Goal: Transaction & Acquisition: Purchase product/service

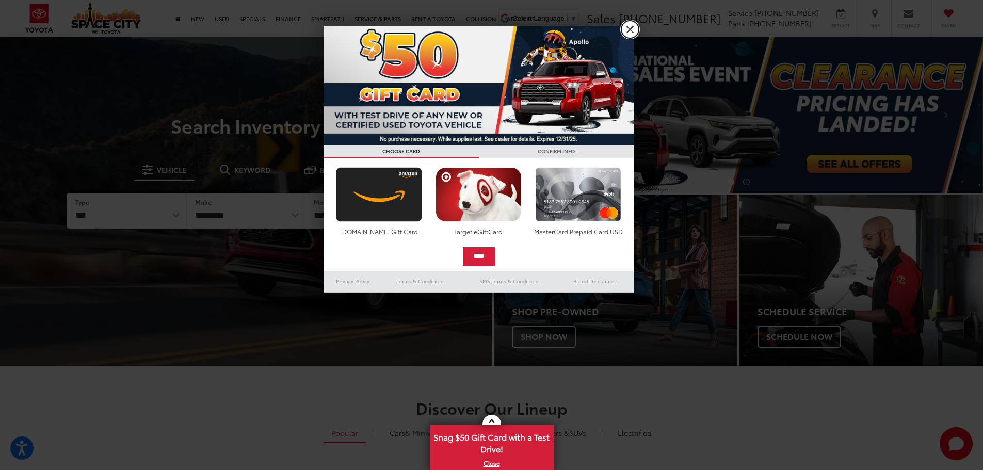
click at [633, 26] on link "X" at bounding box center [631, 30] width 18 height 18
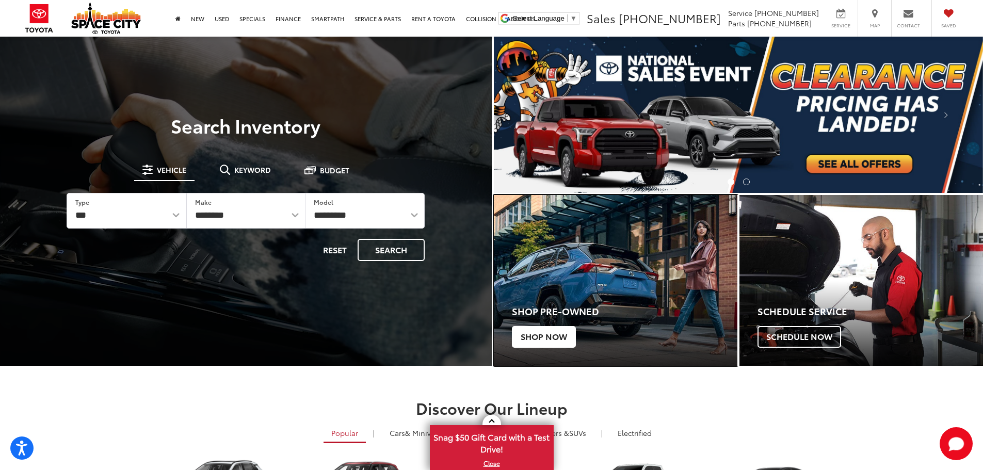
click at [528, 334] on span "Shop Now" at bounding box center [544, 337] width 64 height 22
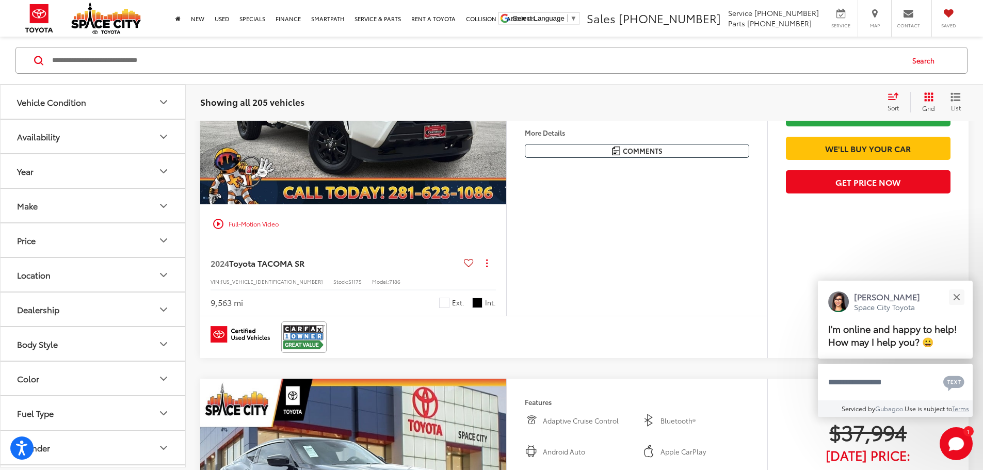
scroll to position [1084, 0]
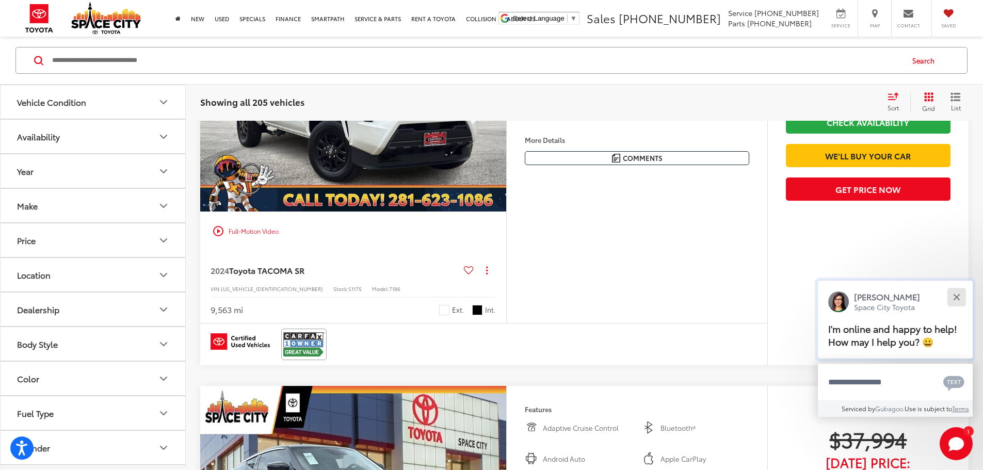
click at [956, 294] on button "Close" at bounding box center [957, 297] width 22 height 22
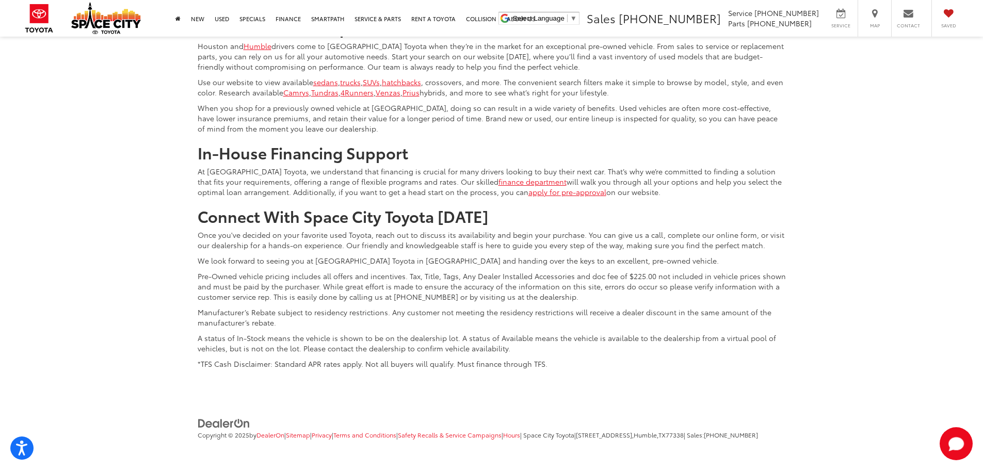
scroll to position [5575, 0]
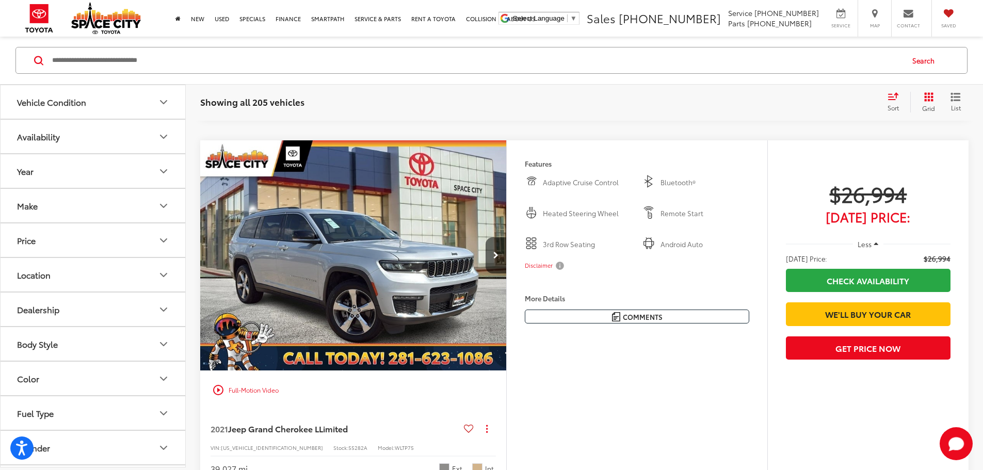
scroll to position [1528, 0]
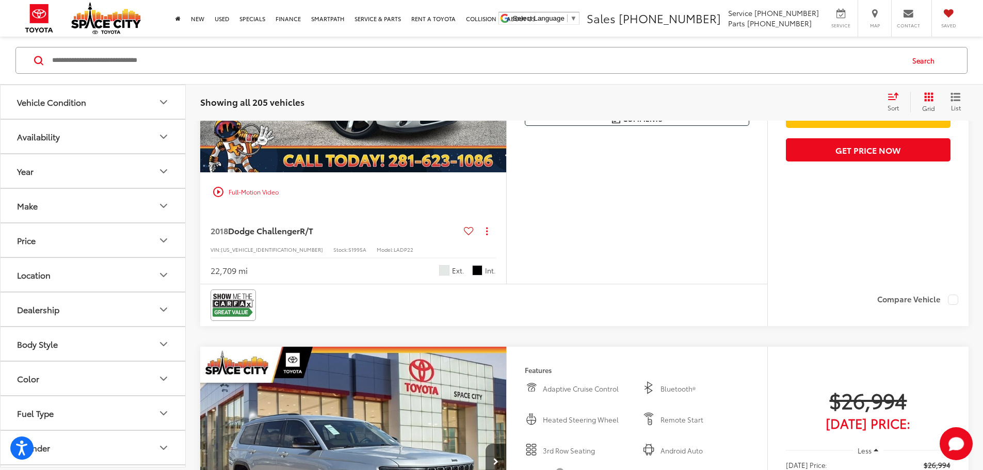
click at [342, 173] on img "2018 Dodge Challenger R/T 0" at bounding box center [354, 57] width 308 height 231
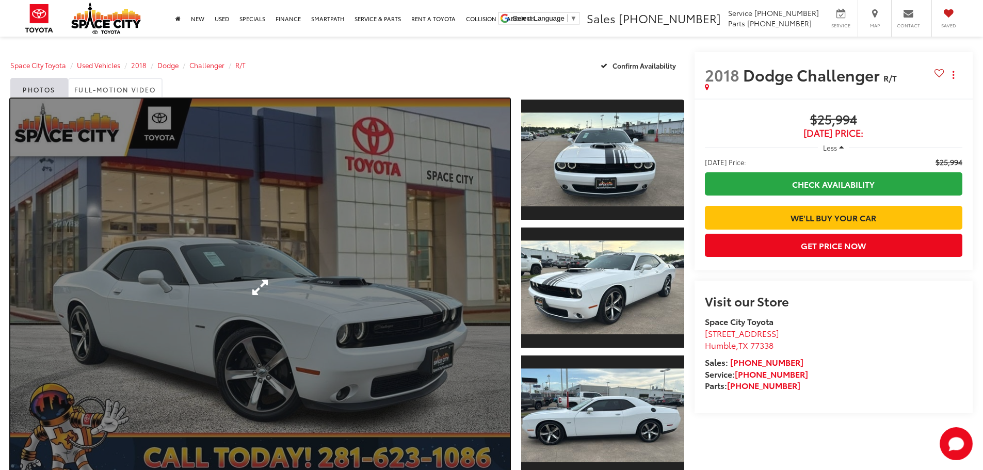
click at [354, 314] on link "Expand Photo 0" at bounding box center [260, 288] width 500 height 378
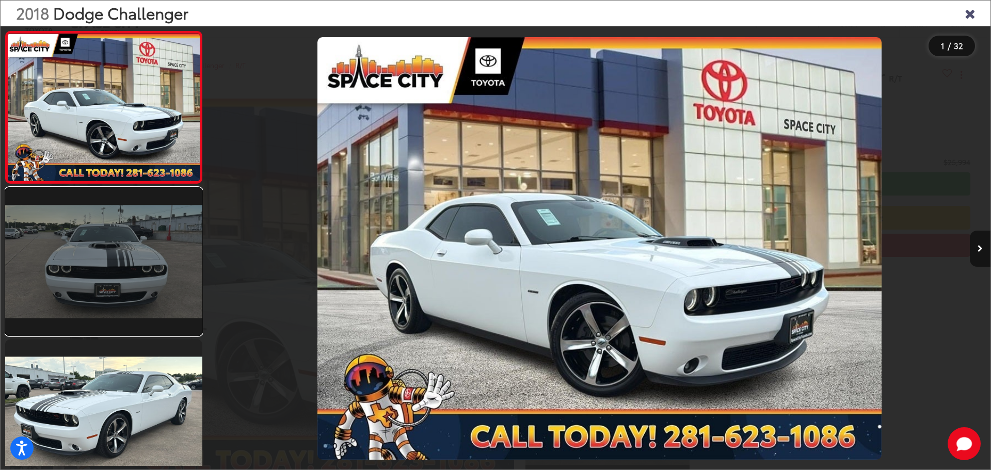
click at [108, 258] on link at bounding box center [103, 262] width 197 height 148
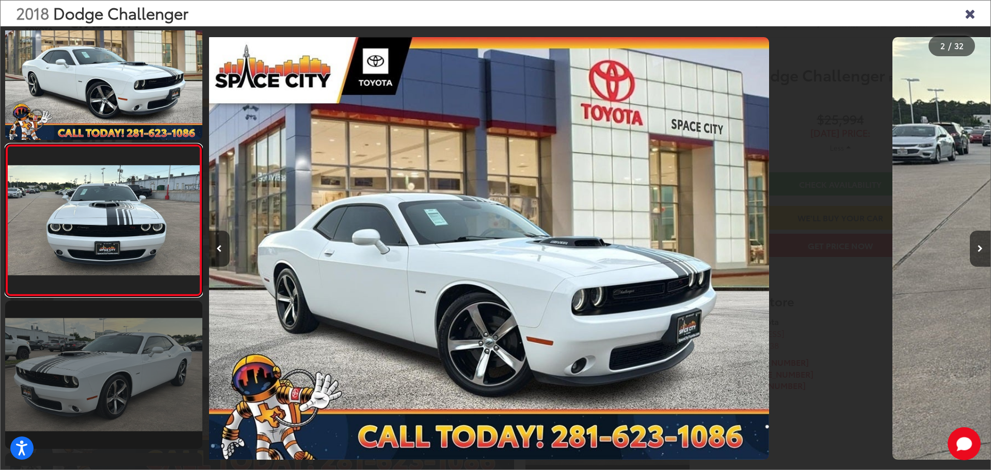
scroll to position [41, 0]
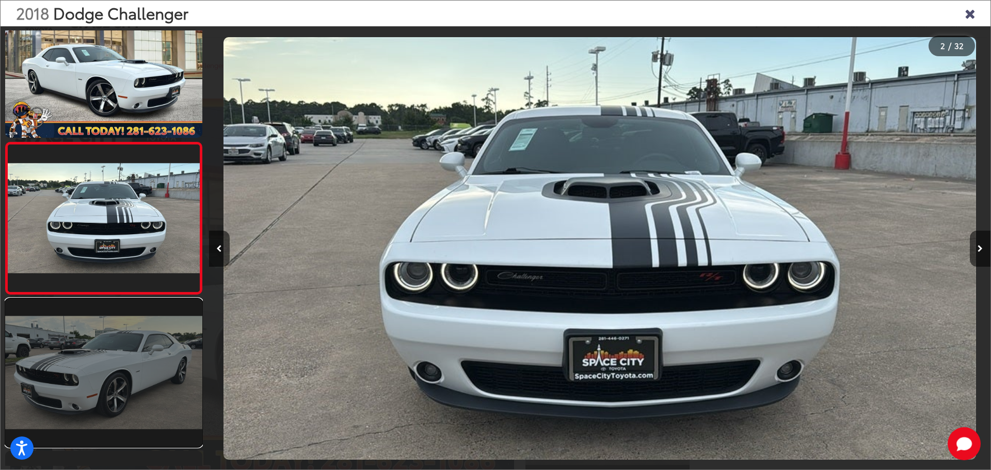
click at [136, 351] on link at bounding box center [103, 373] width 197 height 148
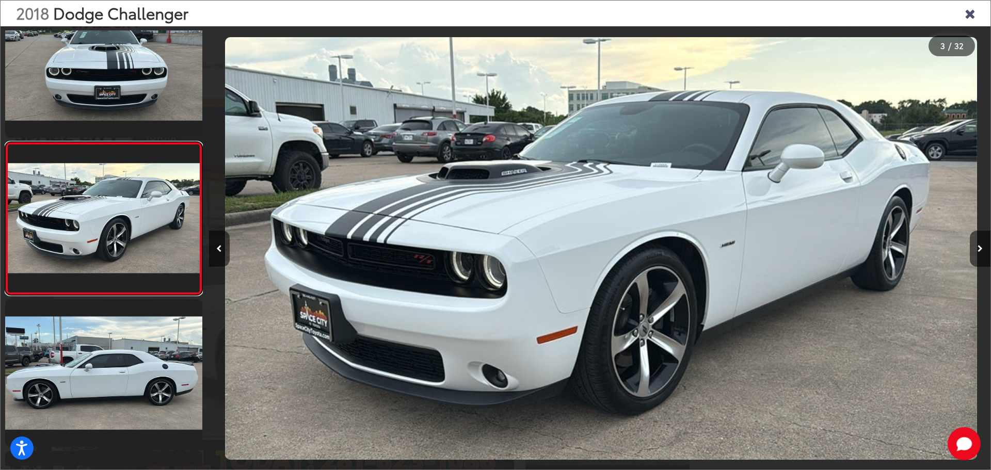
scroll to position [0, 1564]
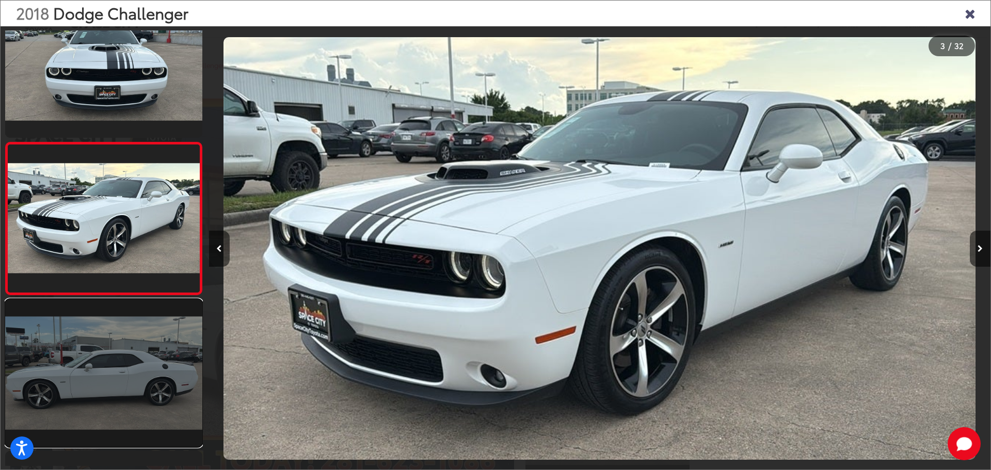
click at [171, 325] on link at bounding box center [103, 373] width 197 height 148
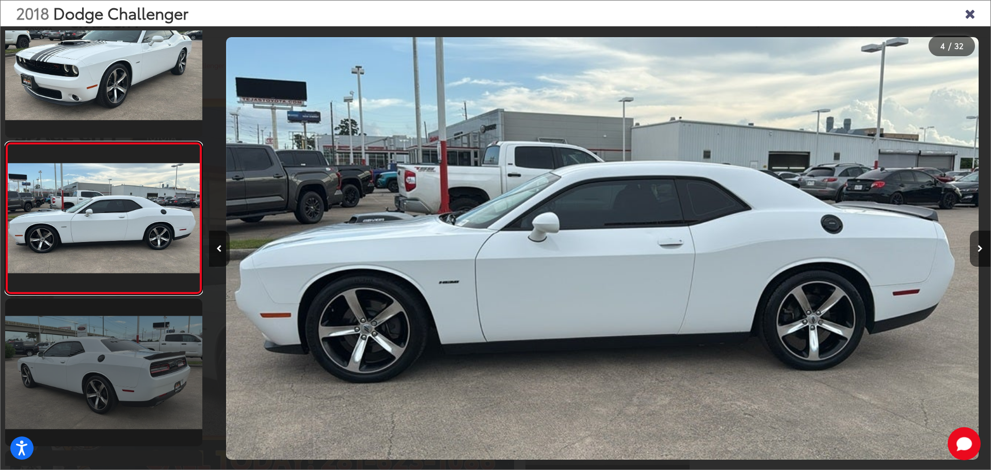
scroll to position [0, 2345]
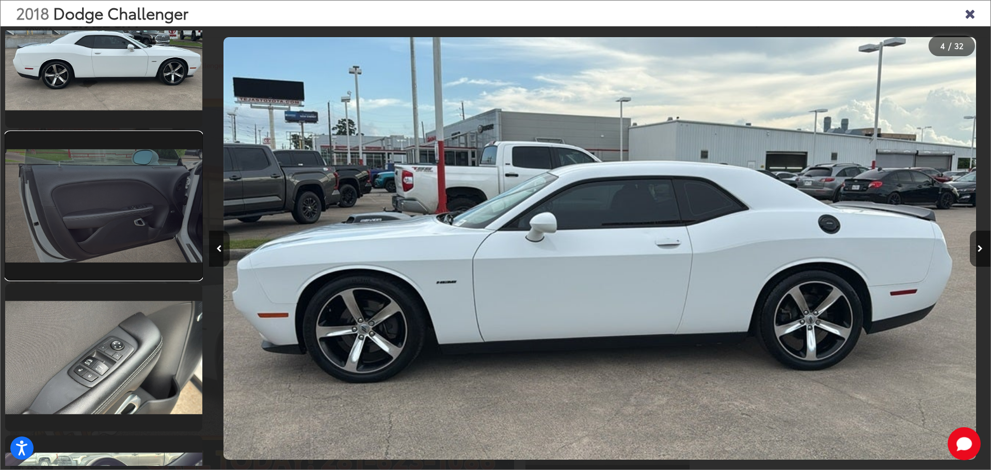
click at [122, 242] on link at bounding box center [103, 206] width 197 height 148
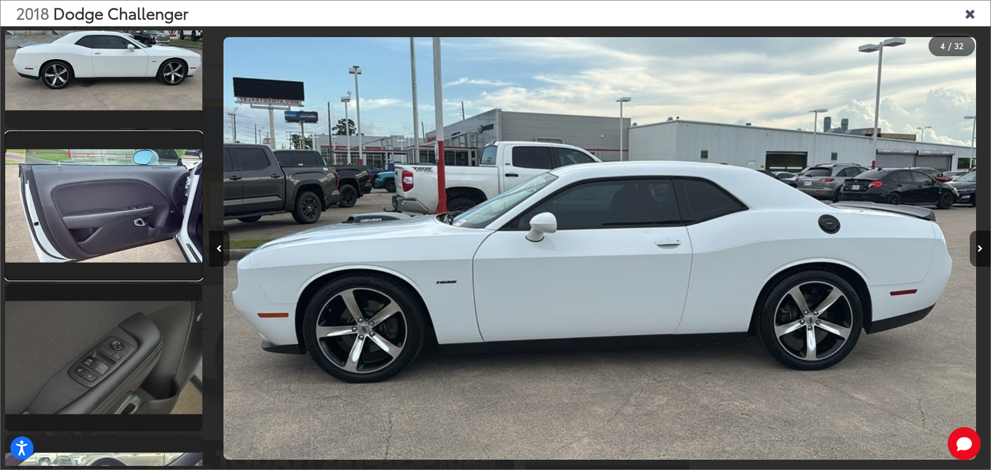
scroll to position [1104, 0]
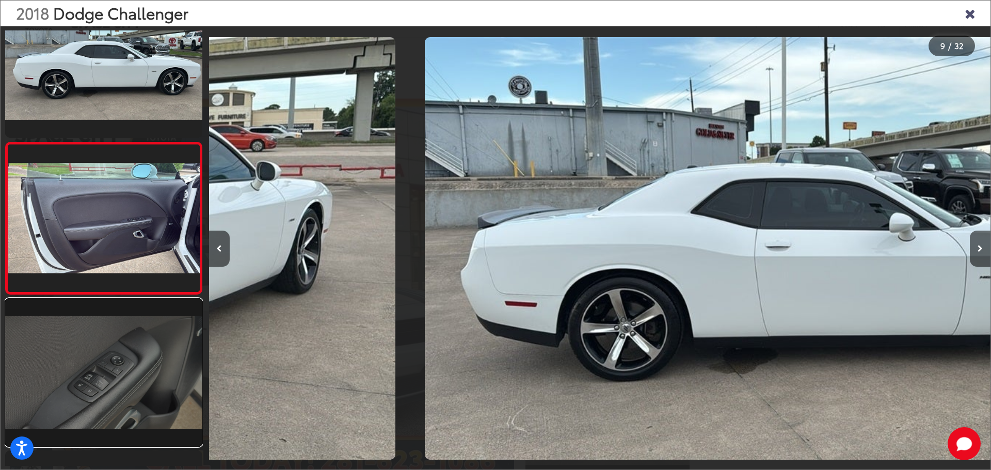
click at [155, 363] on link at bounding box center [103, 373] width 197 height 148
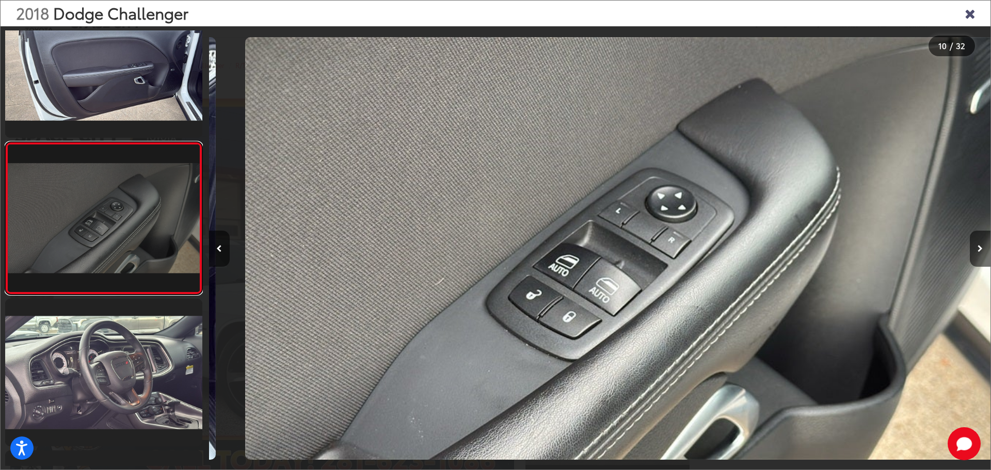
scroll to position [0, 7036]
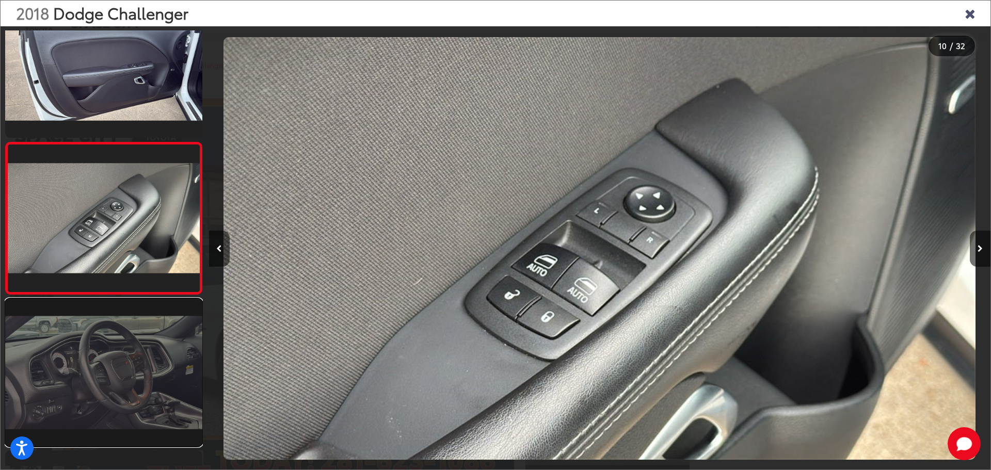
click at [145, 360] on link at bounding box center [103, 373] width 197 height 148
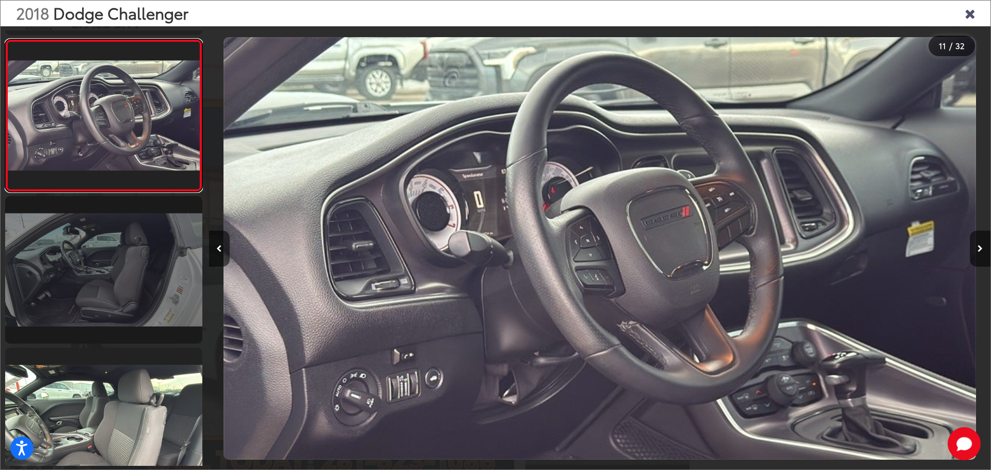
scroll to position [1511, 0]
click at [146, 281] on link at bounding box center [103, 270] width 197 height 148
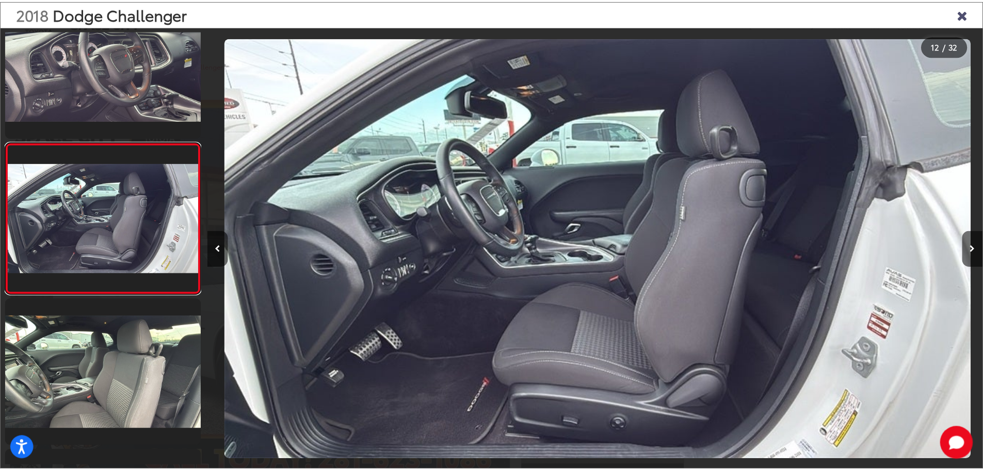
scroll to position [0, 8599]
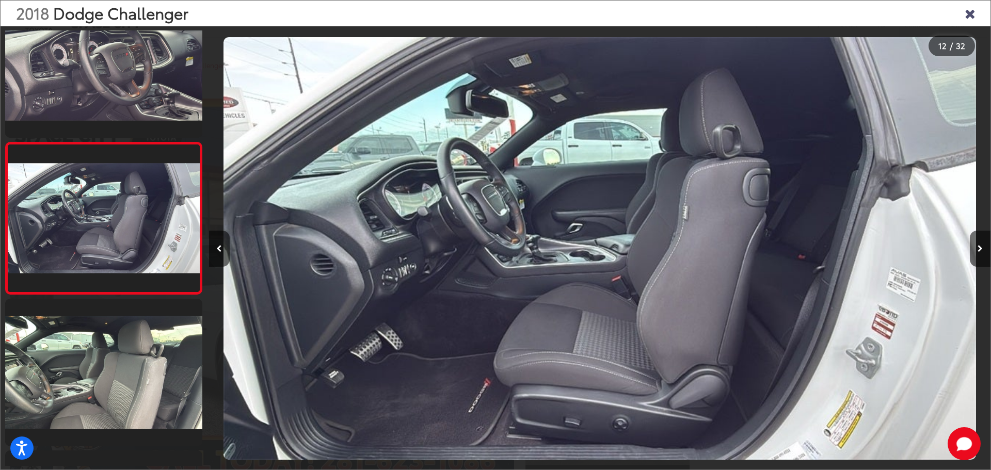
click at [969, 15] on icon "Close gallery" at bounding box center [970, 12] width 10 height 13
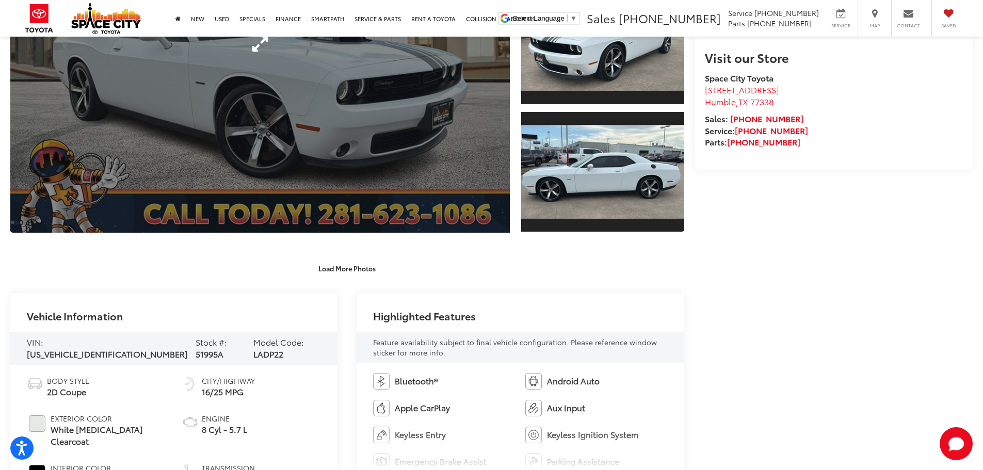
scroll to position [0, 0]
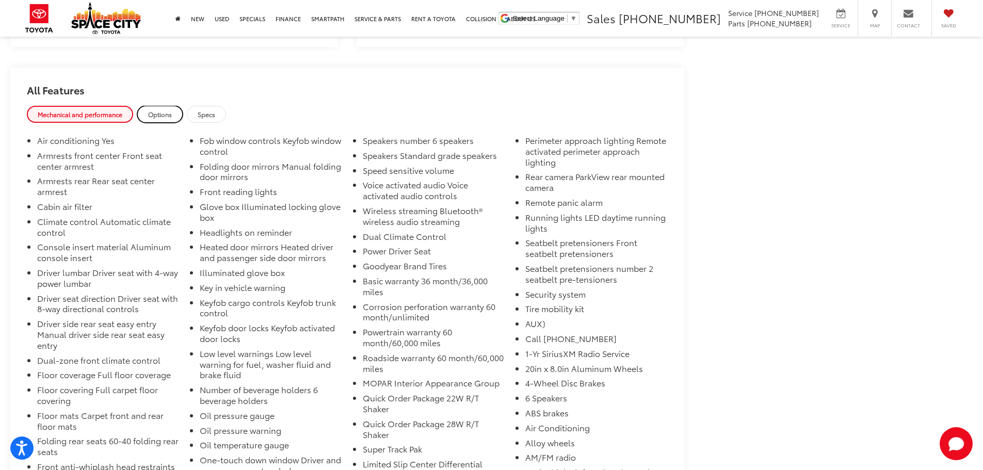
click at [170, 110] on span "Options" at bounding box center [160, 114] width 24 height 9
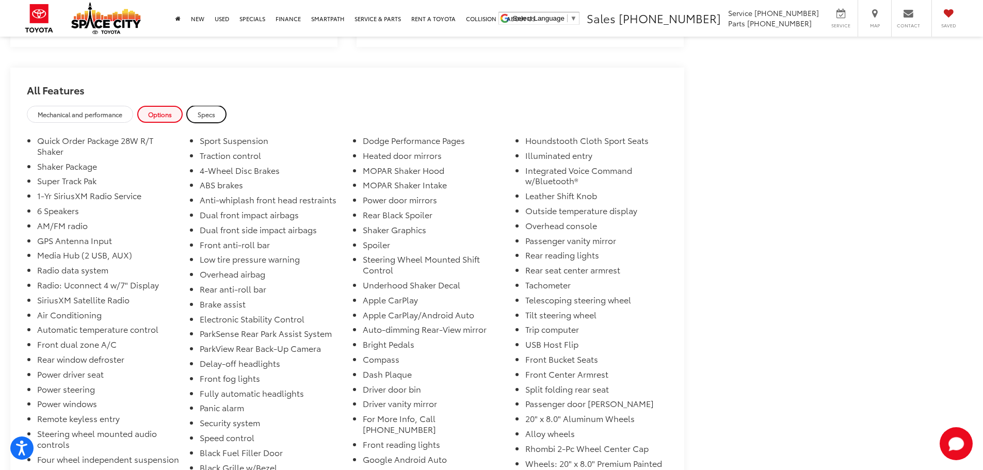
click at [208, 110] on span "Specs" at bounding box center [207, 114] width 18 height 9
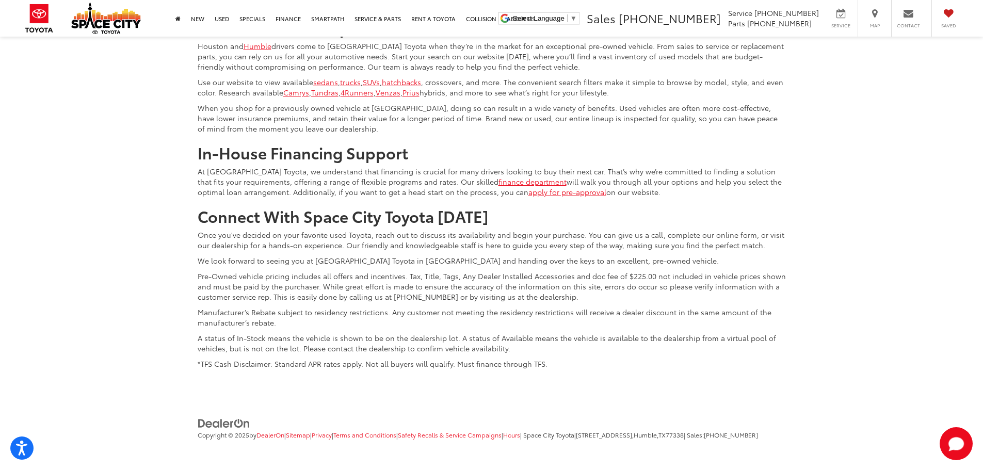
scroll to position [5674, 0]
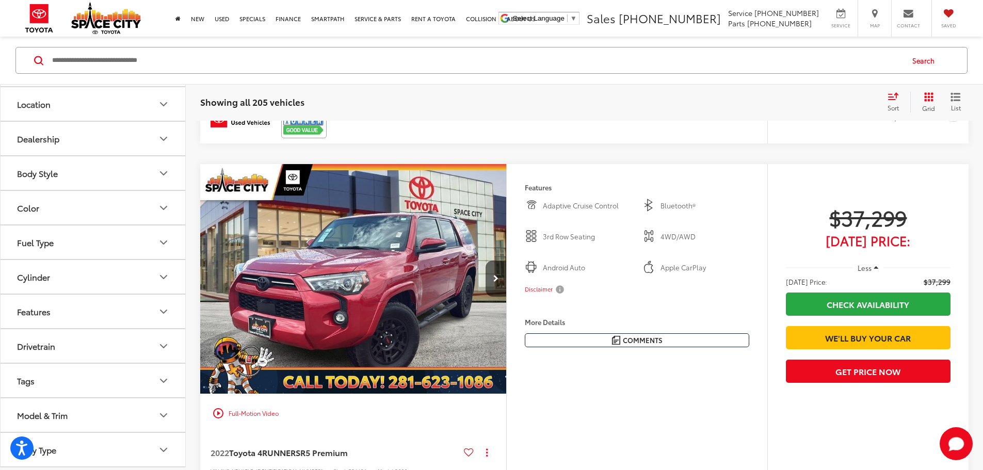
scroll to position [960, 0]
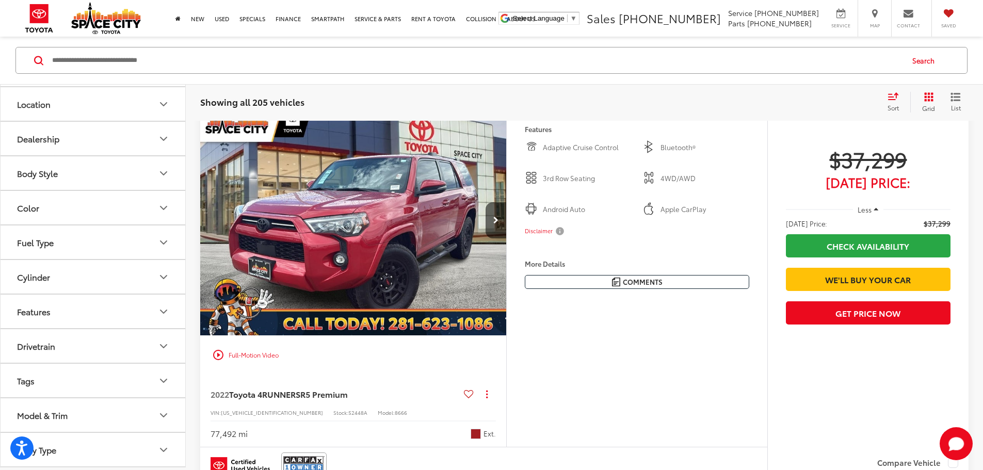
click at [72, 448] on button "Body Type" at bounding box center [94, 450] width 186 height 34
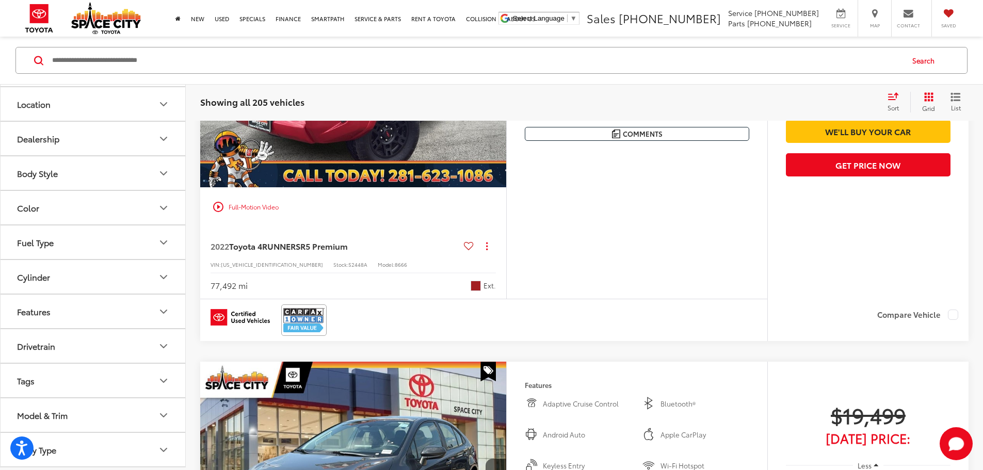
scroll to position [1115, 0]
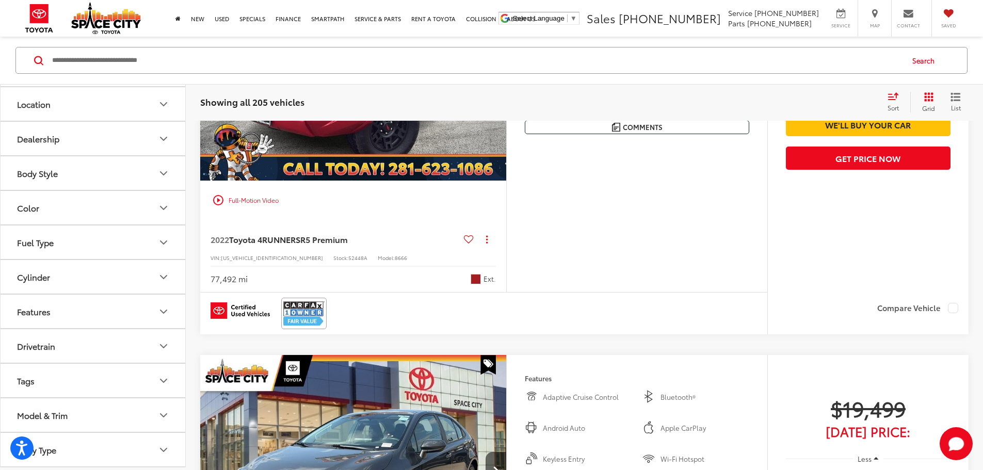
click at [101, 319] on button "Features" at bounding box center [94, 312] width 186 height 34
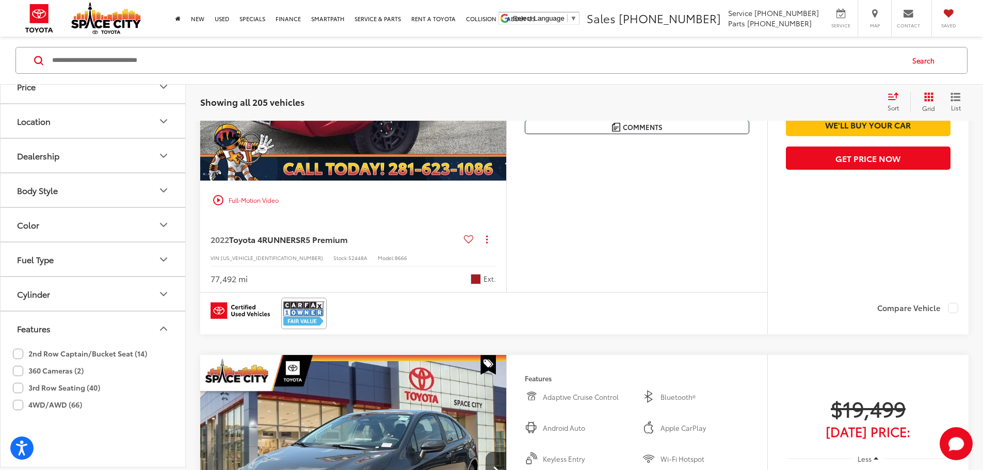
scroll to position [155, 0]
click at [77, 322] on button "Features" at bounding box center [94, 328] width 186 height 34
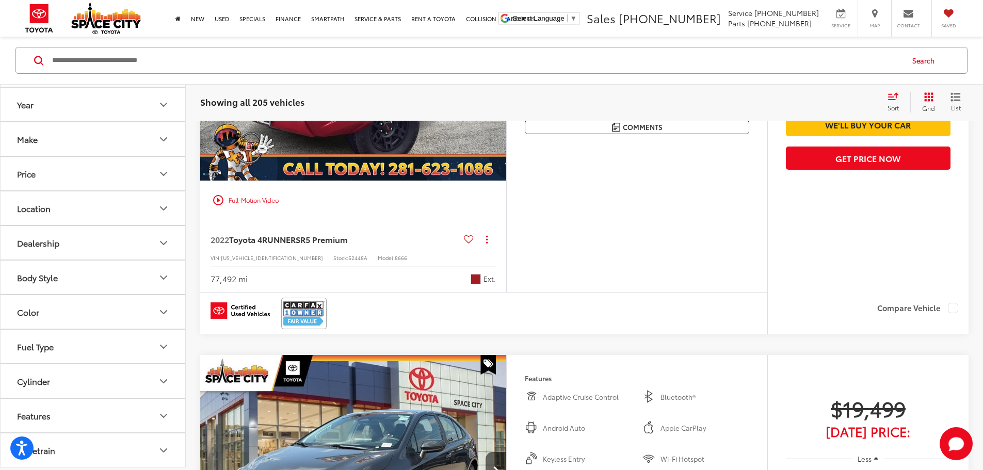
scroll to position [52, 0]
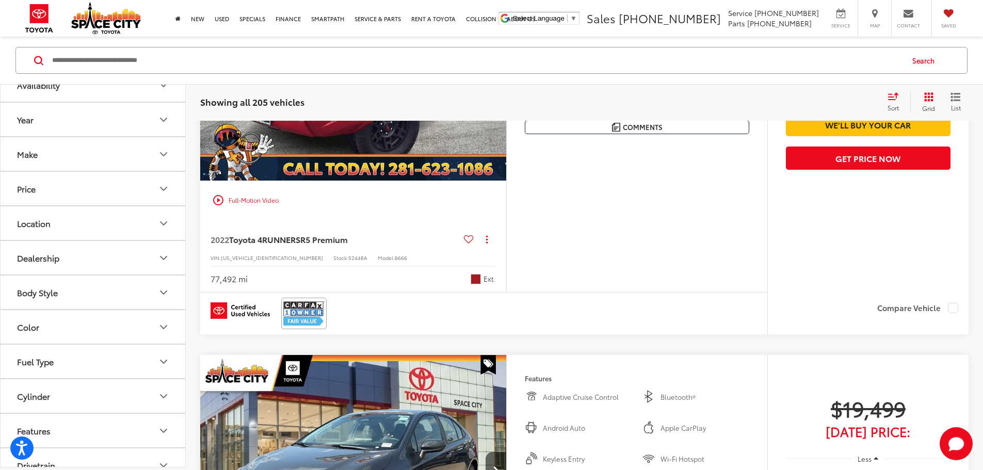
click at [77, 322] on button "Color" at bounding box center [94, 327] width 186 height 34
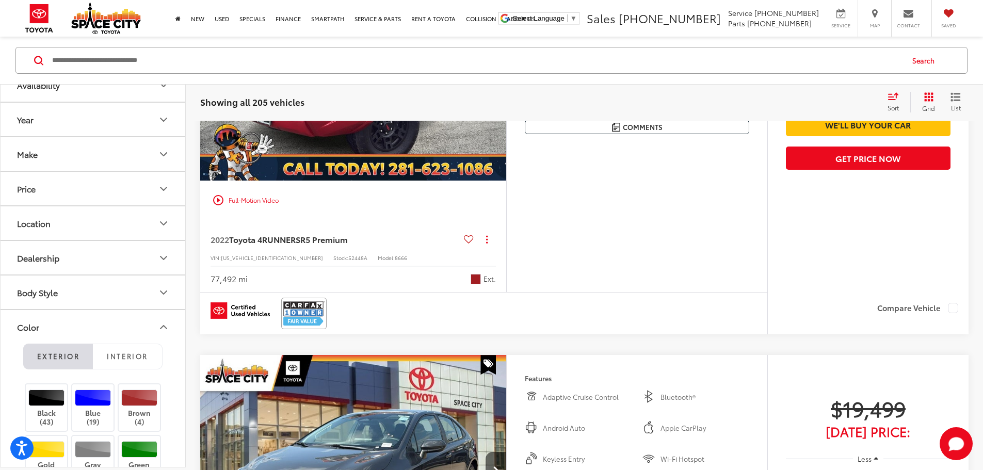
scroll to position [103, 0]
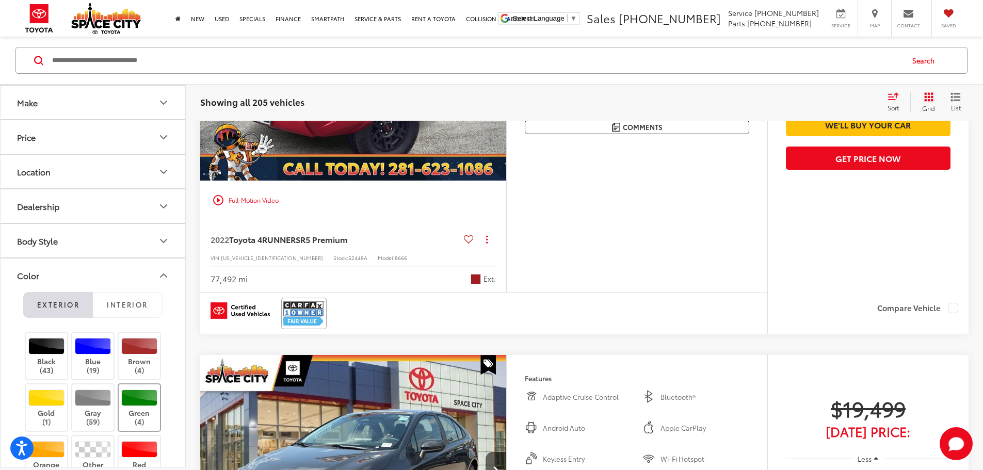
click at [149, 394] on div at bounding box center [139, 398] width 37 height 17
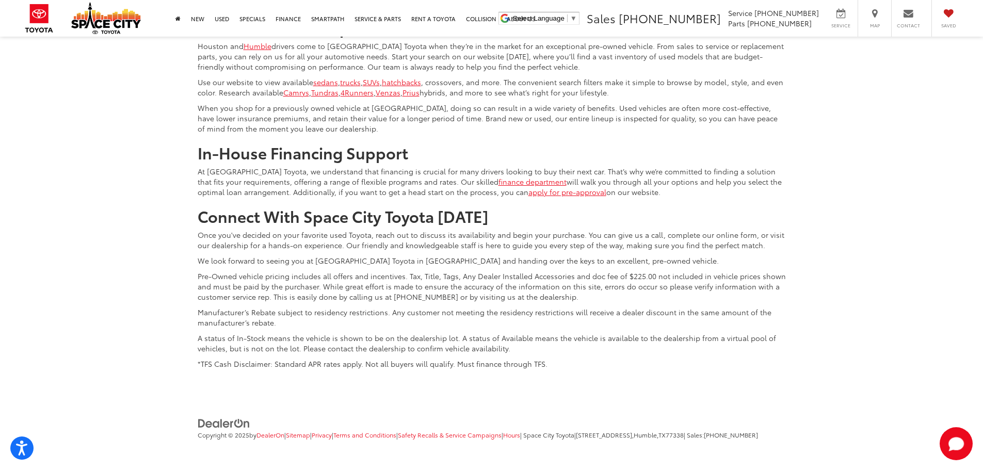
scroll to position [2044, 0]
